Goal: Information Seeking & Learning: Learn about a topic

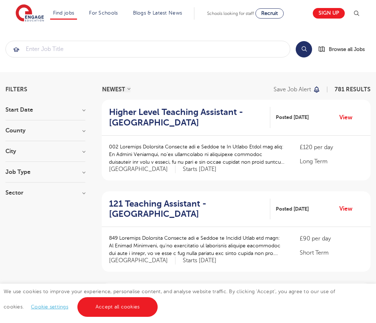
scroll to position [713, 0]
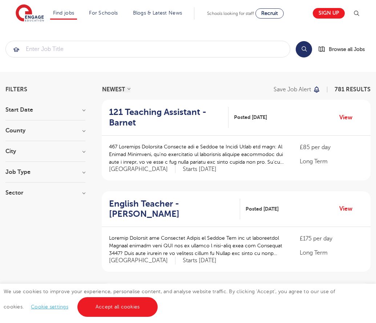
scroll to position [713, 0]
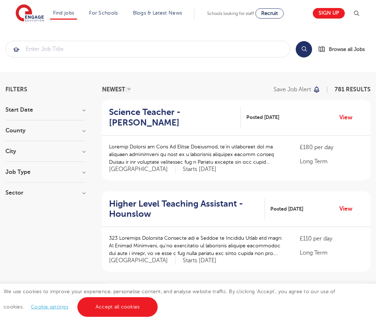
scroll to position [713, 0]
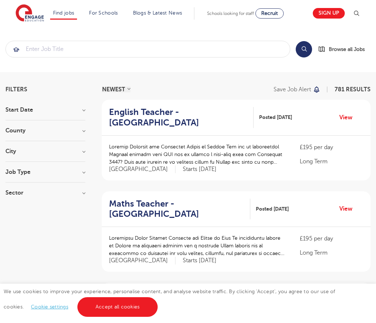
scroll to position [727, 0]
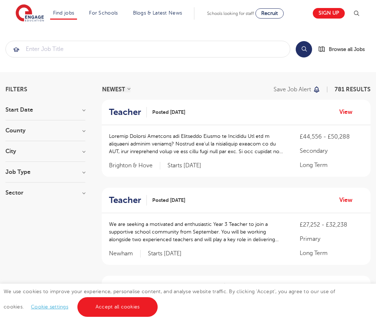
scroll to position [697, 0]
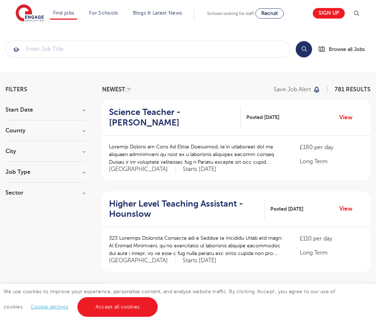
scroll to position [713, 0]
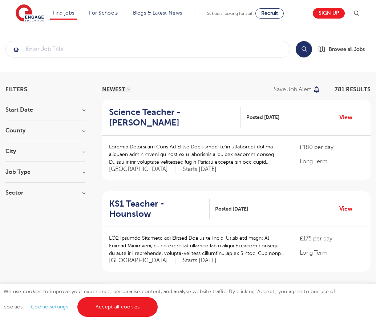
scroll to position [713, 0]
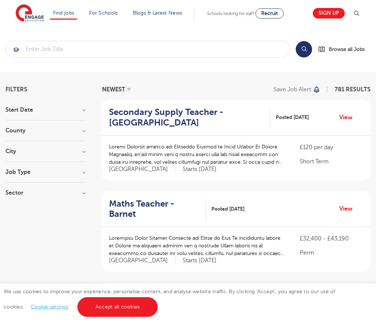
scroll to position [724, 0]
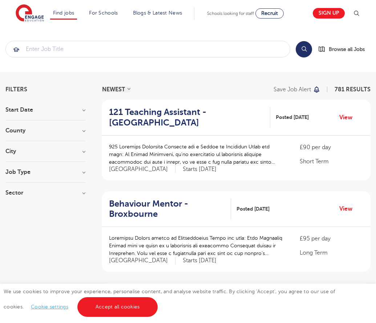
scroll to position [713, 0]
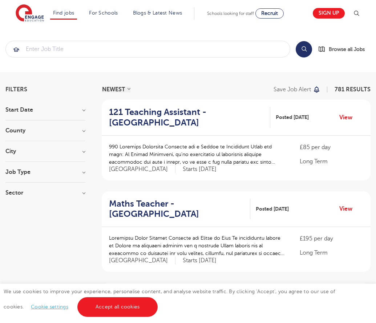
scroll to position [713, 0]
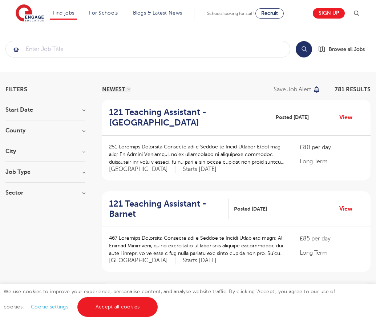
scroll to position [713, 0]
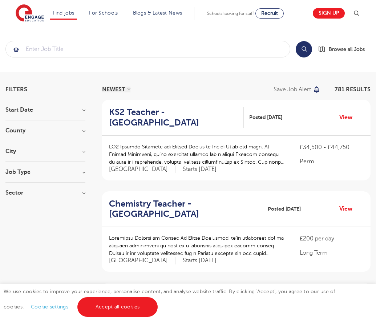
scroll to position [713, 0]
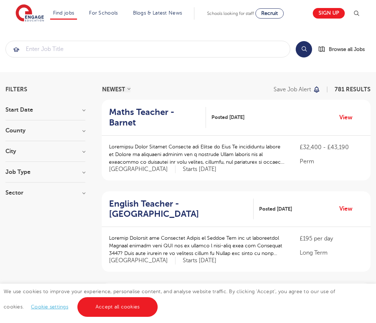
scroll to position [748, 0]
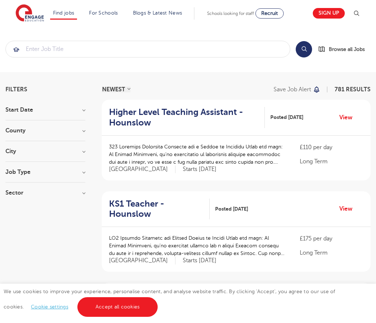
scroll to position [713, 0]
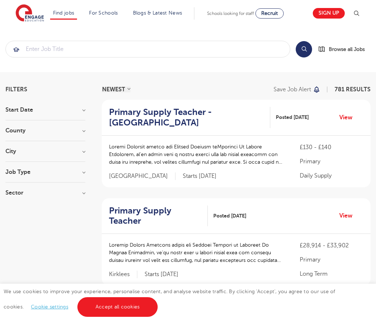
scroll to position [748, 0]
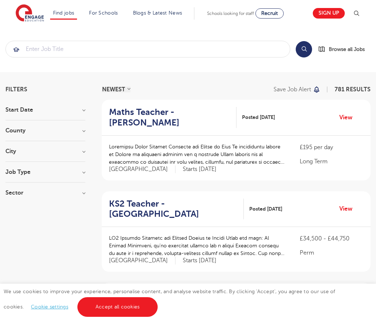
scroll to position [710, 0]
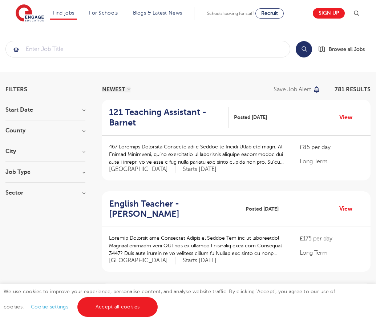
scroll to position [713, 0]
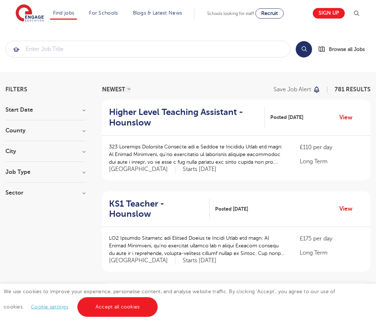
scroll to position [717, 0]
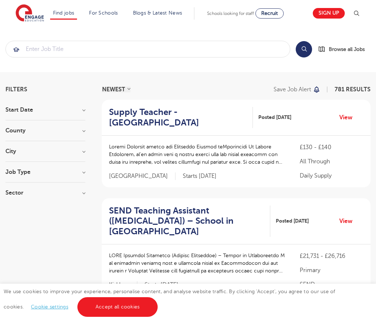
scroll to position [741, 0]
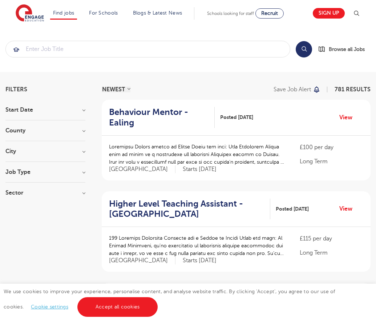
scroll to position [713, 0]
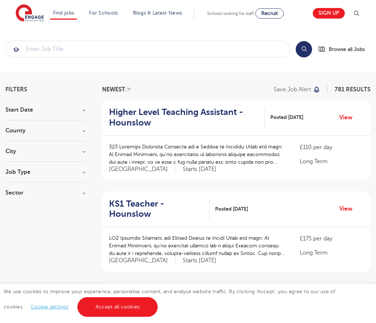
scroll to position [727, 0]
